Goal: Task Accomplishment & Management: Manage account settings

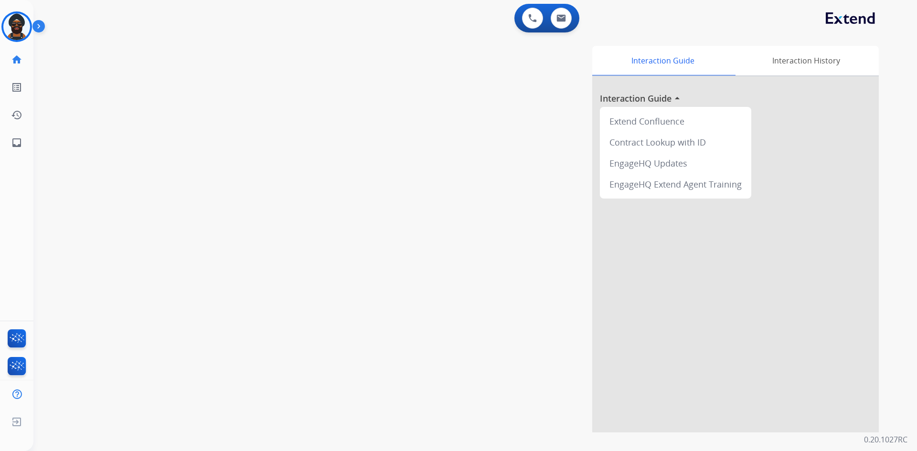
click at [37, 23] on img at bounding box center [40, 28] width 16 height 18
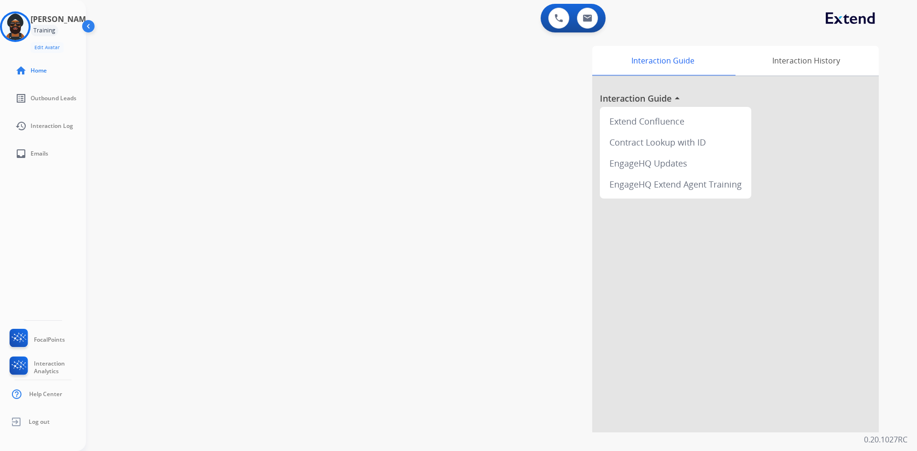
click at [52, 22] on h3 "[PERSON_NAME]" at bounding box center [62, 18] width 62 height 11
click at [29, 28] on img at bounding box center [15, 26] width 27 height 27
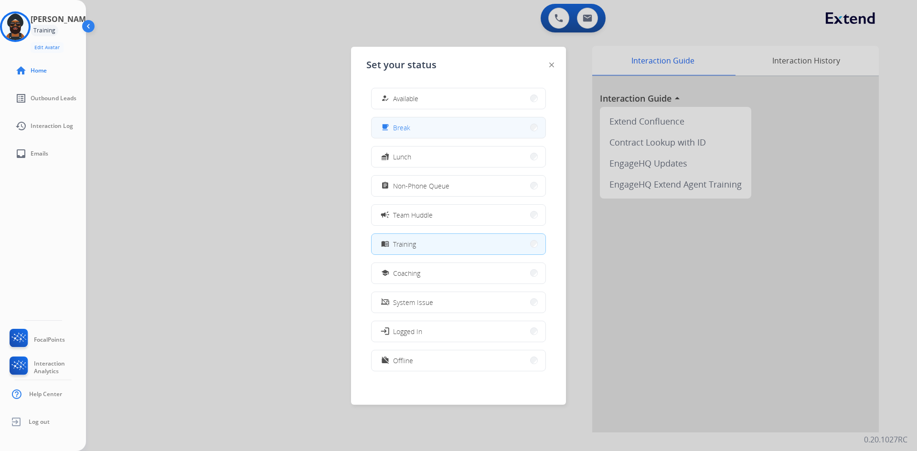
click at [416, 129] on button "free_breakfast Break" at bounding box center [459, 127] width 174 height 21
